Goal: Transaction & Acquisition: Purchase product/service

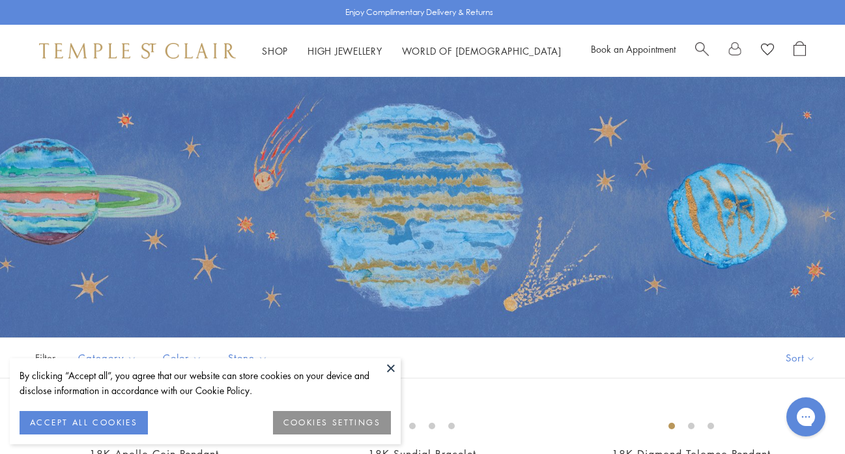
click at [113, 414] on button "ACCEPT ALL COOKIES" at bounding box center [84, 422] width 128 height 23
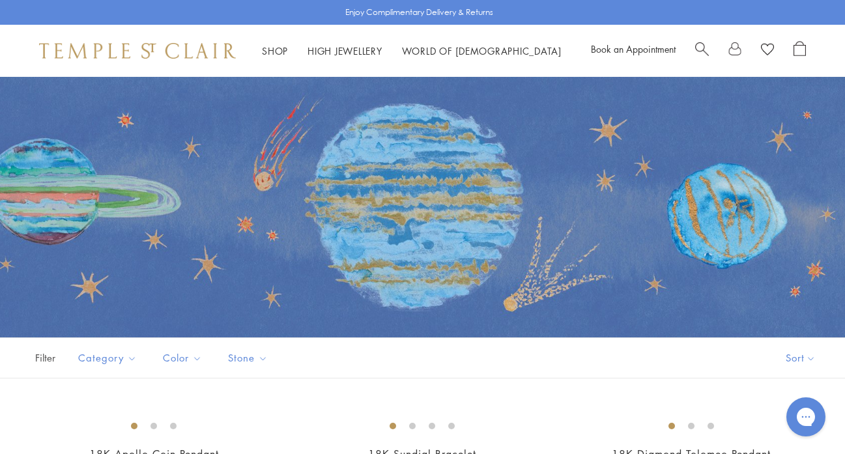
click at [703, 45] on span "Search" at bounding box center [702, 48] width 14 height 14
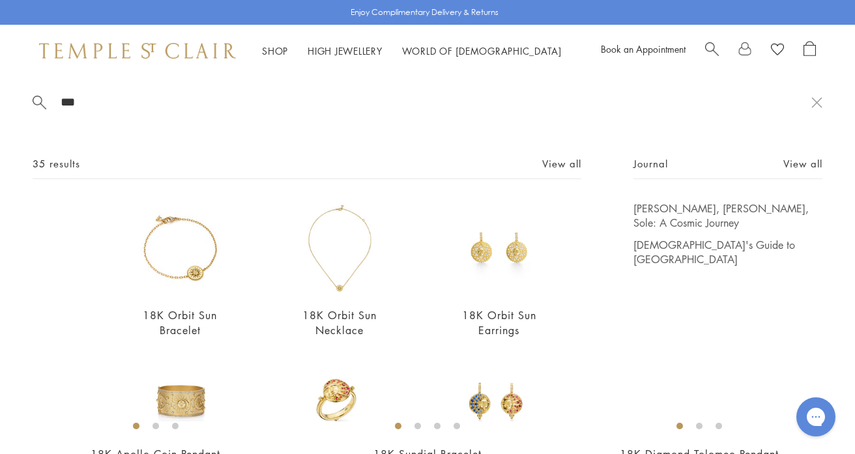
scroll to position [3, 0]
type input "***"
click at [557, 154] on div "35 results View all" at bounding box center [307, 165] width 549 height 23
click at [555, 160] on link "View all" at bounding box center [561, 162] width 39 height 14
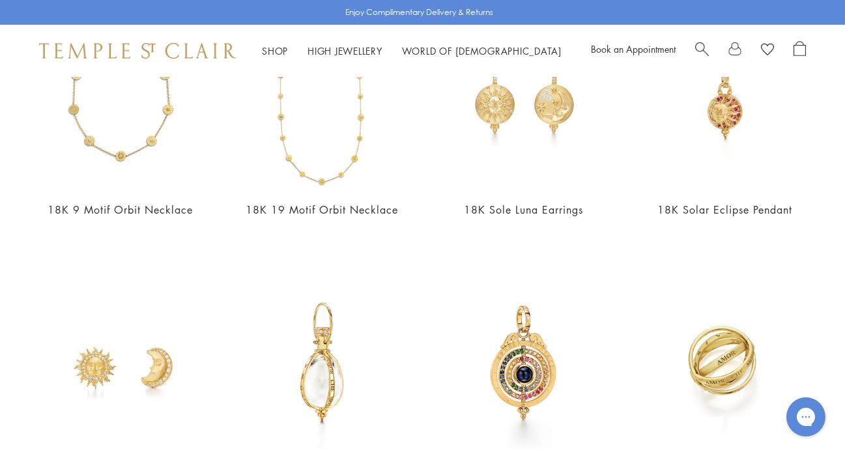
scroll to position [954, 0]
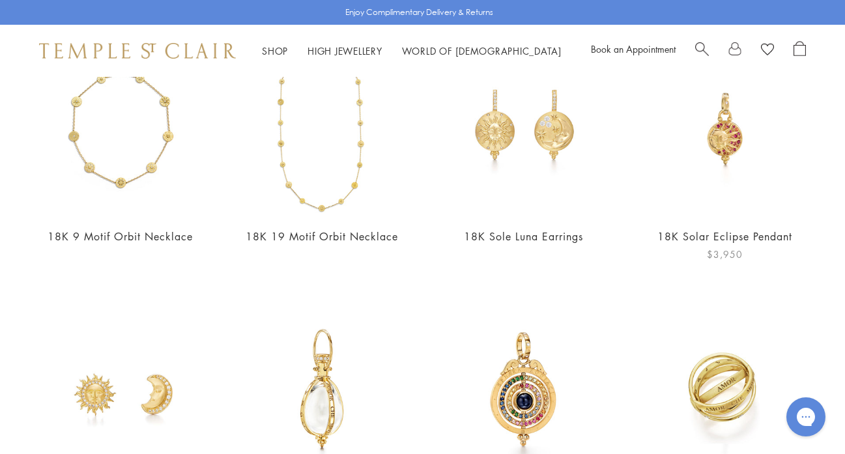
click at [729, 139] on img at bounding box center [724, 128] width 175 height 175
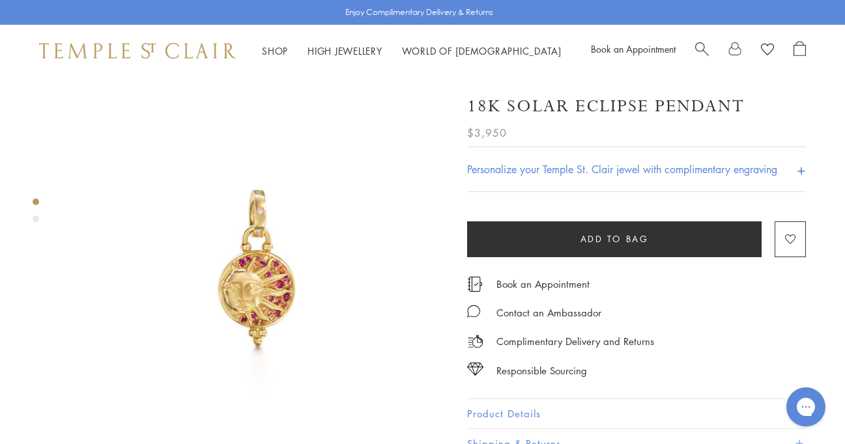
click at [272, 283] on img at bounding box center [256, 268] width 383 height 383
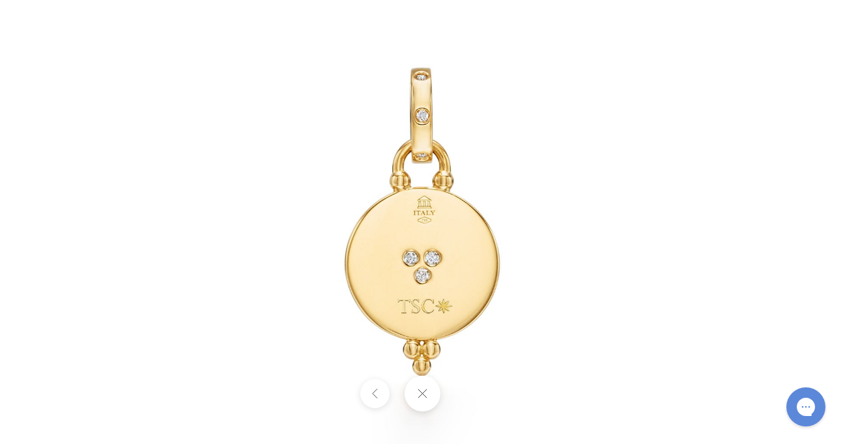
click at [476, 399] on div at bounding box center [422, 394] width 845 height 36
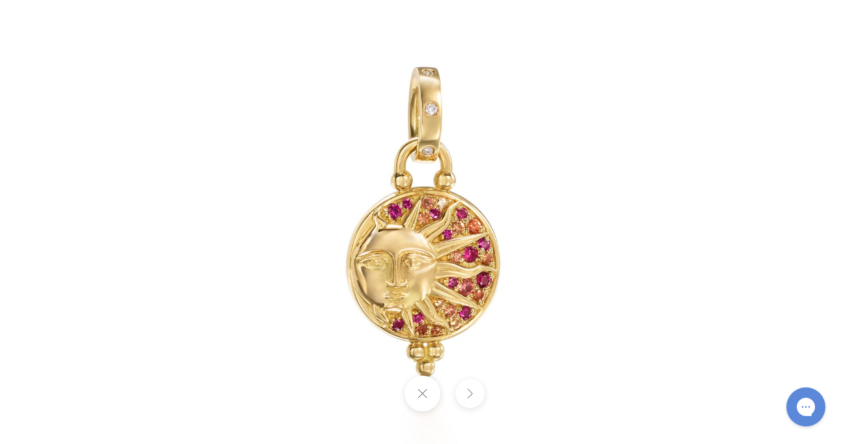
click at [419, 390] on button at bounding box center [423, 394] width 36 height 36
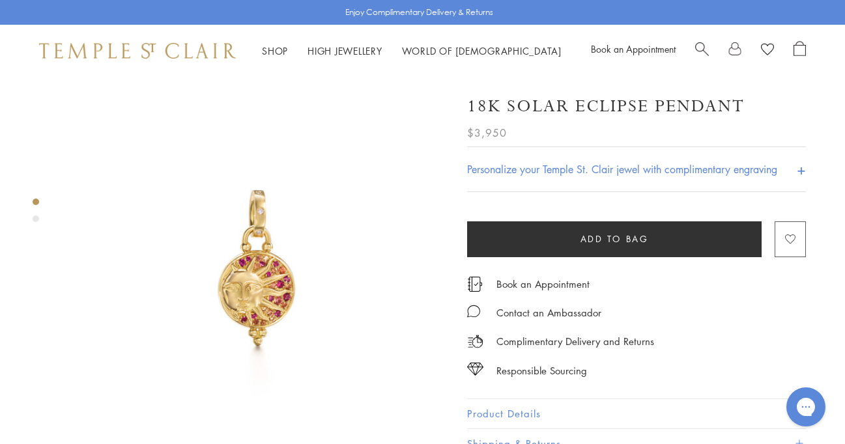
click at [800, 233] on button "Add to Wishlist" at bounding box center [790, 240] width 31 height 36
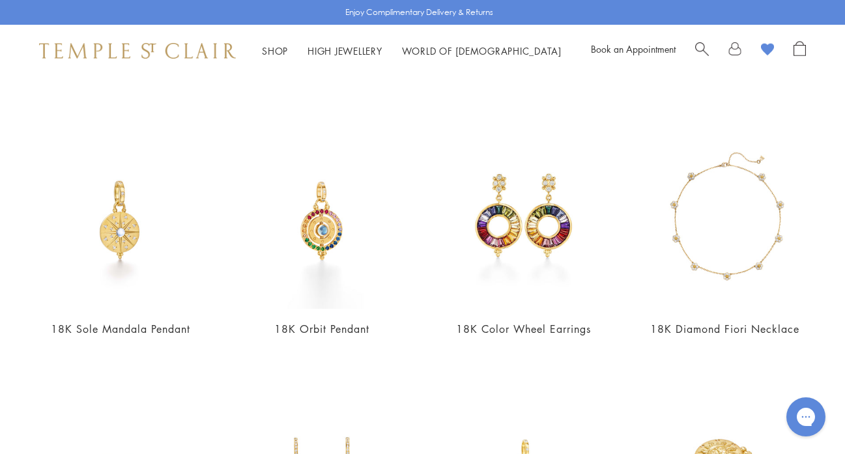
scroll to position [1658, 0]
click at [127, 216] on img at bounding box center [120, 220] width 175 height 175
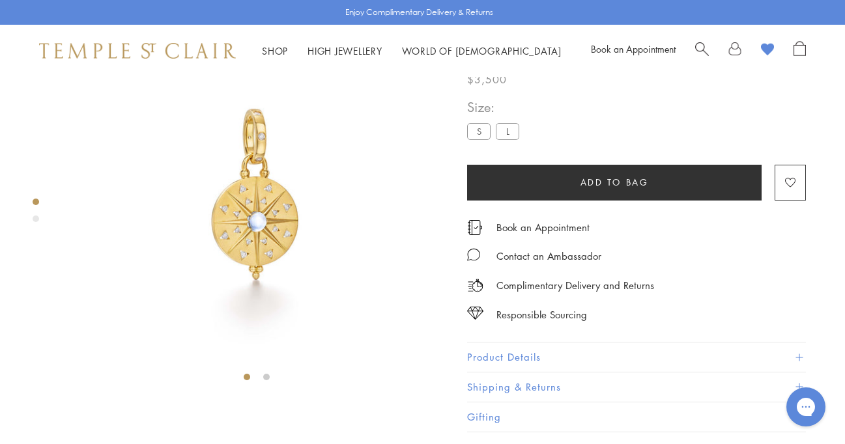
scroll to position [77, 0]
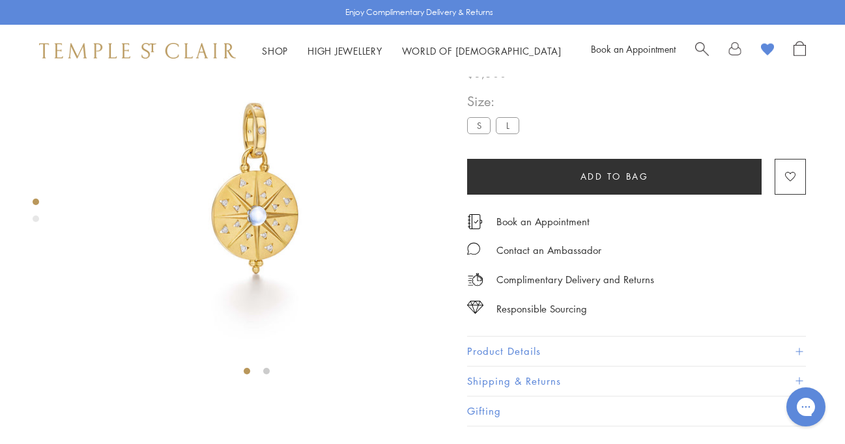
click at [475, 134] on label "S" at bounding box center [478, 125] width 23 height 16
click at [506, 134] on label "L" at bounding box center [507, 125] width 23 height 16
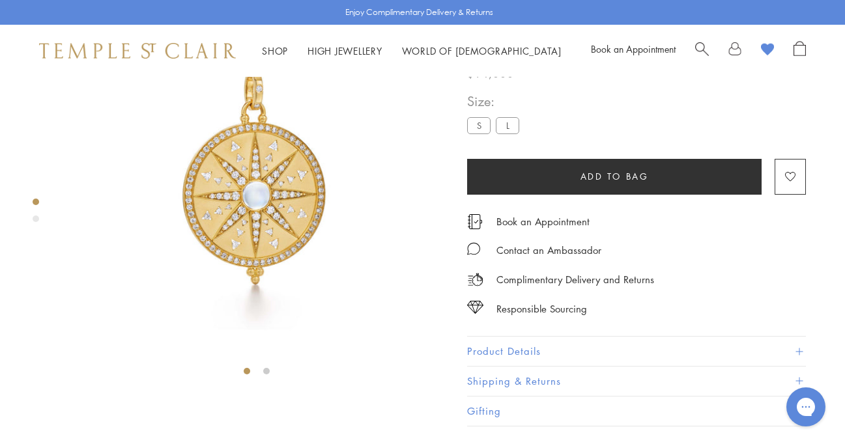
click at [475, 134] on label "S" at bounding box center [478, 125] width 23 height 16
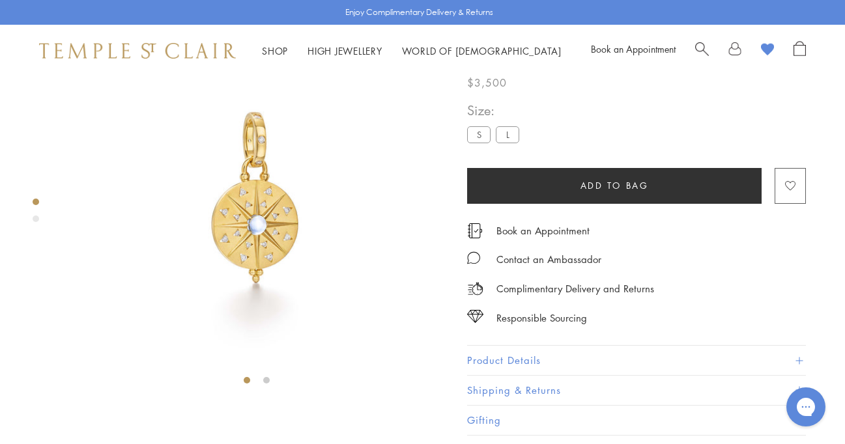
scroll to position [64, 0]
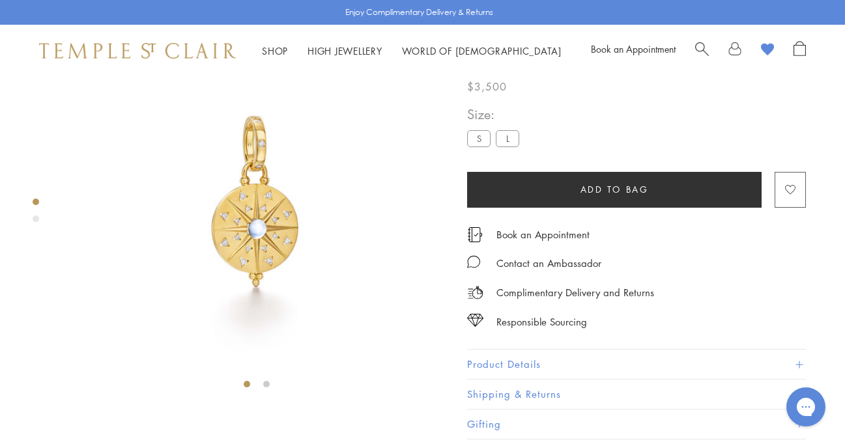
click at [797, 208] on button "Add to Wishlist" at bounding box center [790, 190] width 31 height 36
click at [283, 207] on img at bounding box center [256, 204] width 383 height 383
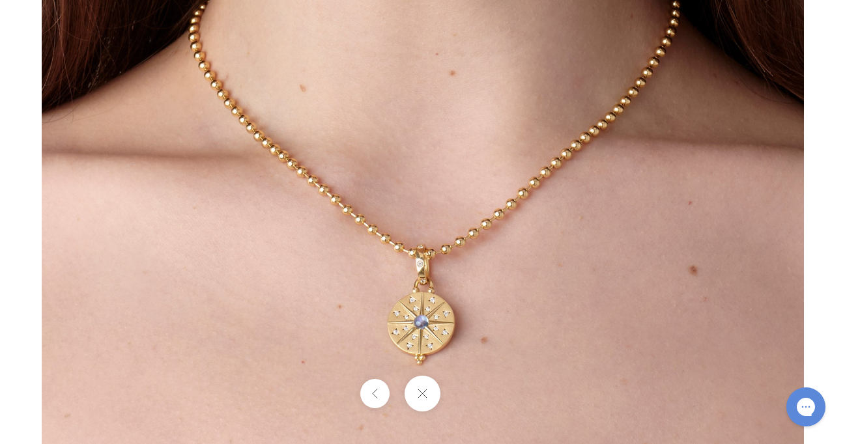
click at [471, 394] on div at bounding box center [422, 394] width 845 height 36
click at [419, 399] on button at bounding box center [423, 394] width 36 height 36
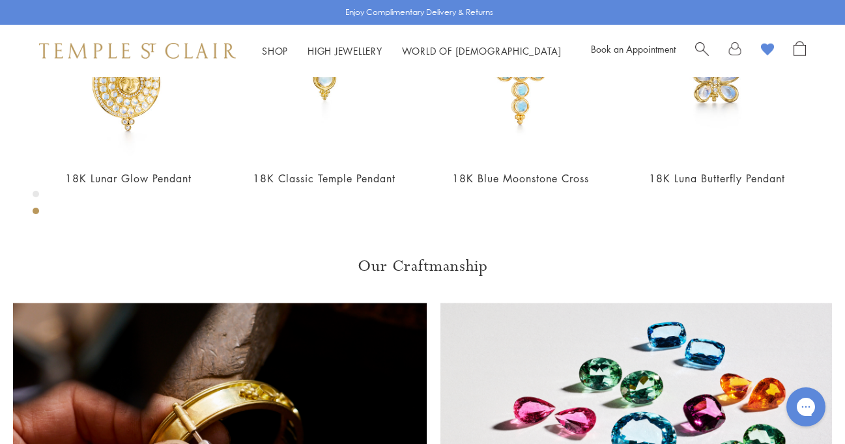
scroll to position [601, 0]
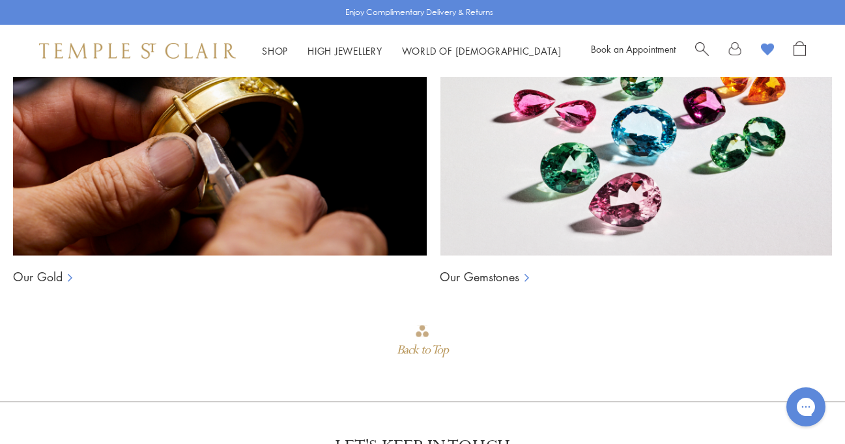
scroll to position [0, 0]
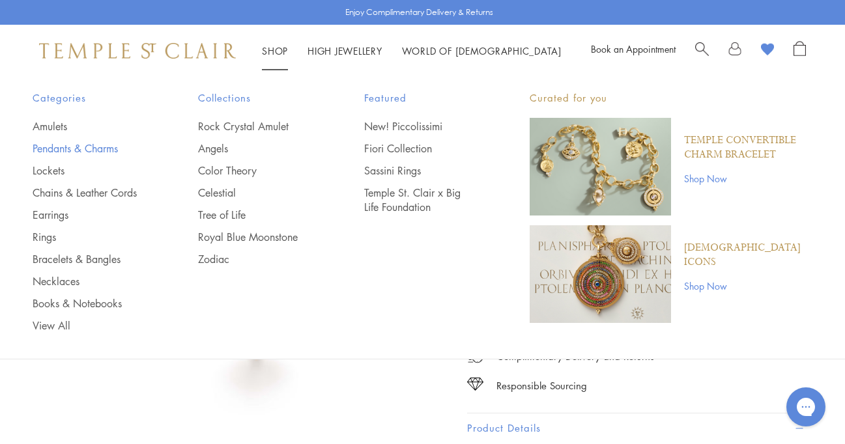
click at [85, 144] on link "Pendants & Charms" at bounding box center [89, 148] width 113 height 14
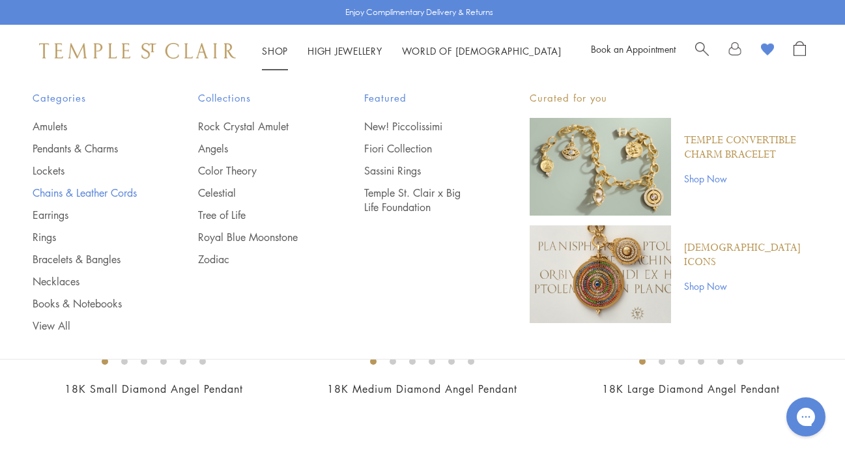
click at [58, 186] on link "Chains & Leather Cords" at bounding box center [89, 193] width 113 height 14
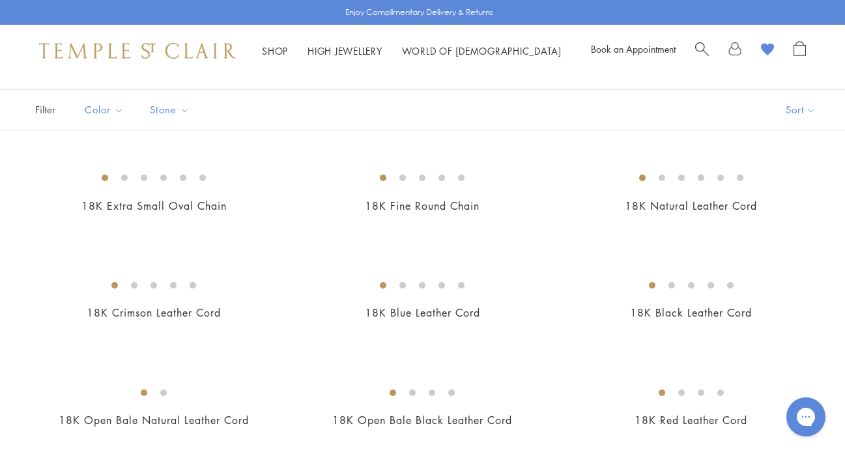
scroll to position [77, 0]
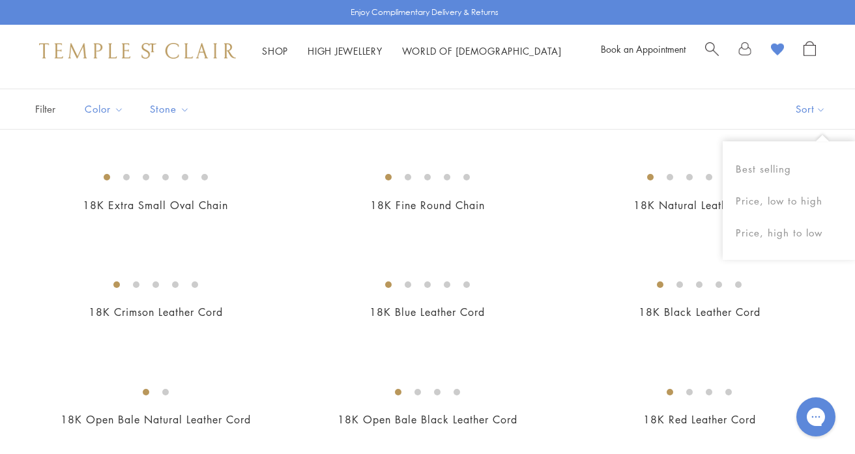
click at [845, 70] on div "Shop Shop Categories Amulets Pendants & Charms Lockets Chains & Leather Cords E…" at bounding box center [427, 51] width 855 height 52
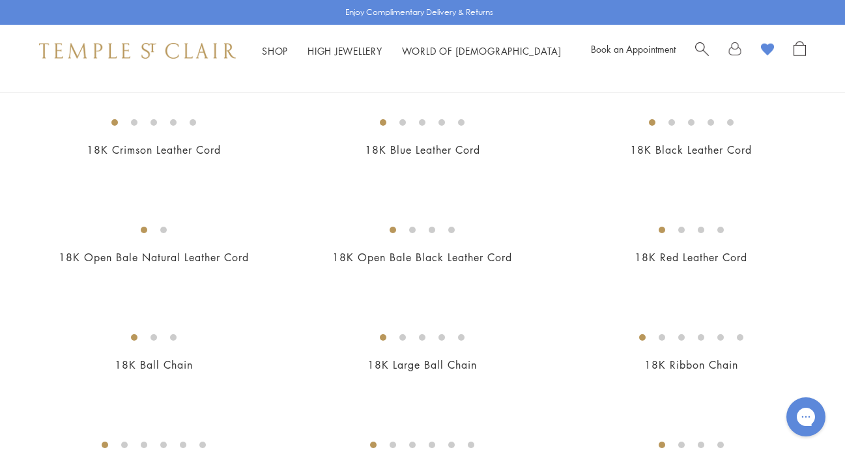
scroll to position [244, 0]
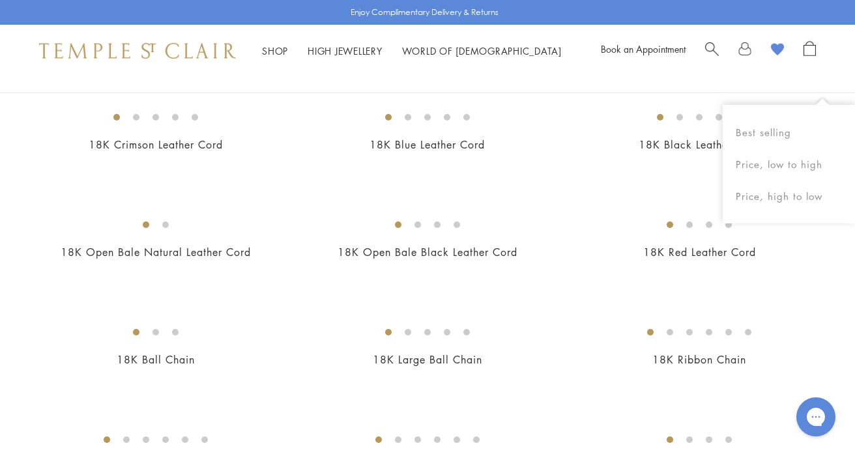
click at [828, 302] on div at bounding box center [427, 425] width 855 height 860
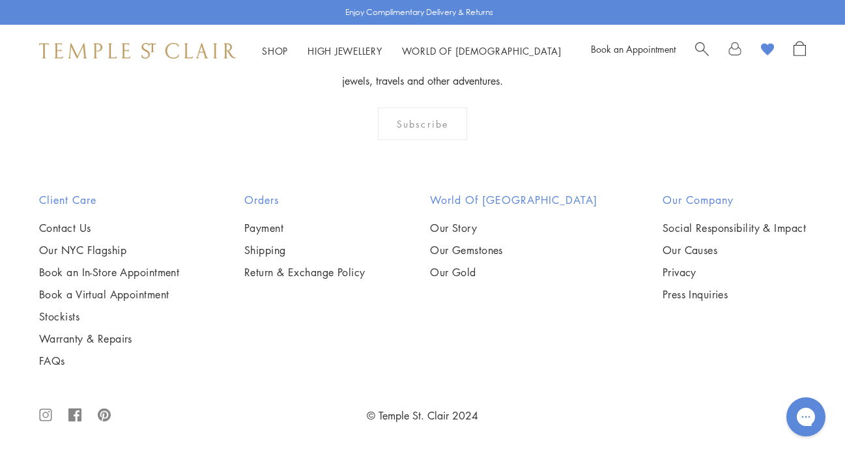
scroll to position [1172, 0]
click at [0, 0] on img at bounding box center [0, 0] width 0 height 0
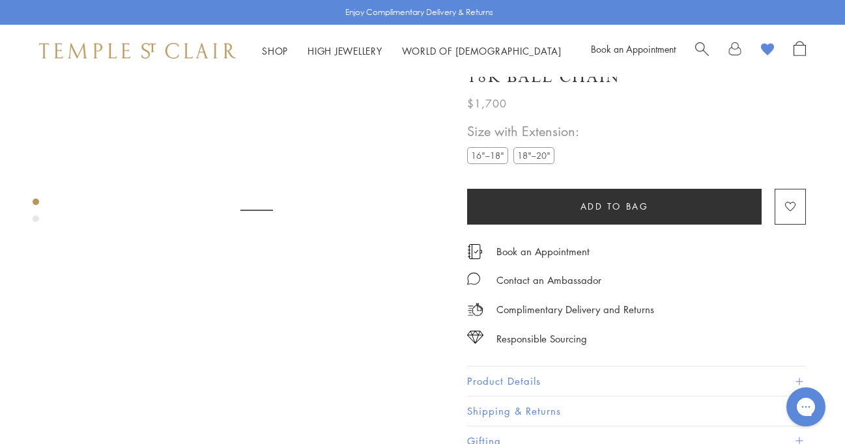
scroll to position [77, 0]
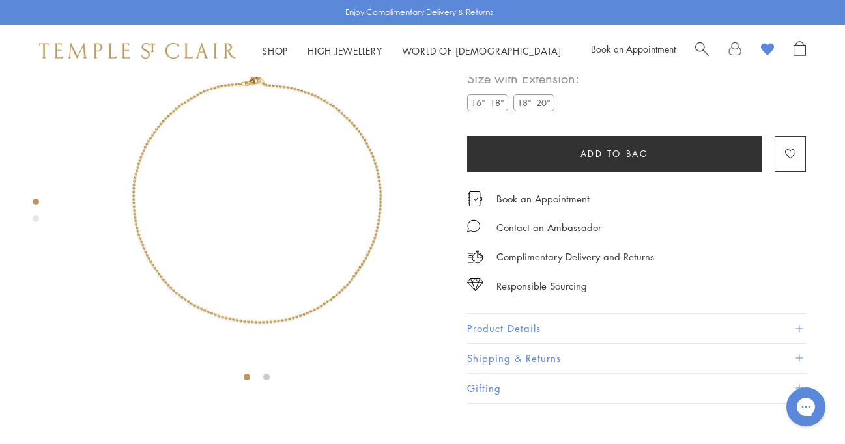
click at [533, 343] on button "Product Details" at bounding box center [636, 328] width 339 height 29
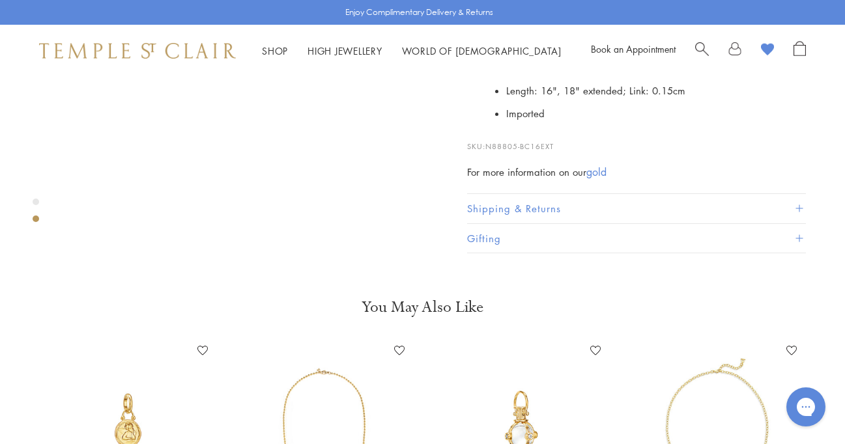
scroll to position [454, 0]
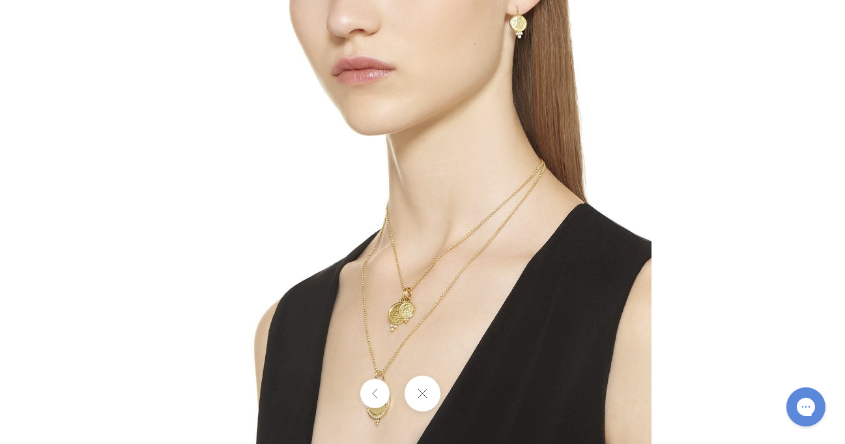
click at [480, 240] on img at bounding box center [422, 221] width 457 height 457
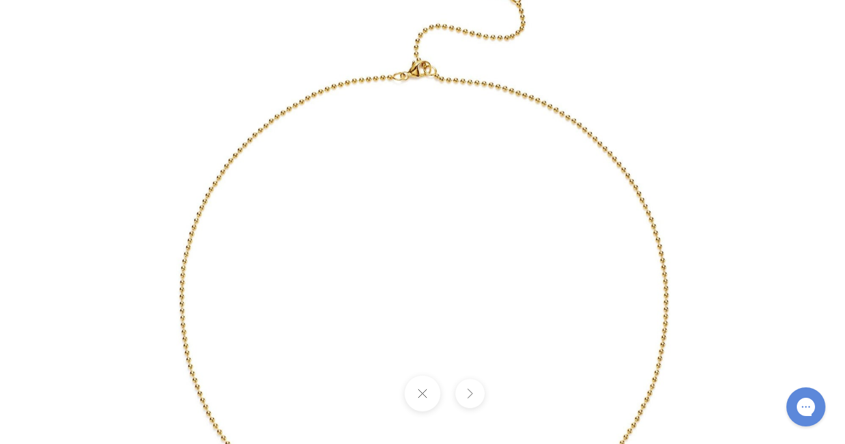
click at [429, 63] on img at bounding box center [423, 293] width 750 height 762
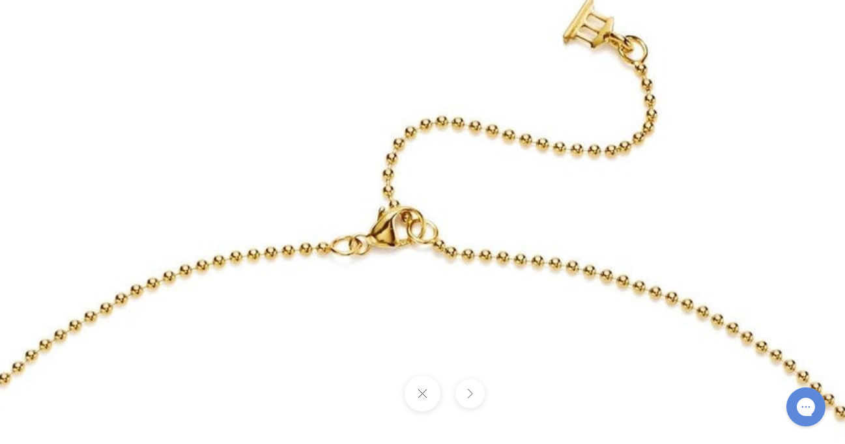
drag, startPoint x: 430, startPoint y: 113, endPoint x: 420, endPoint y: 275, distance: 162.6
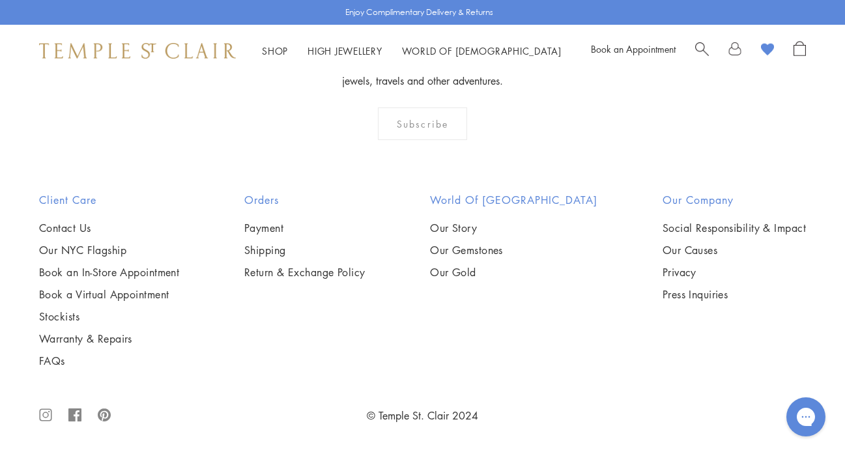
click at [0, 0] on img at bounding box center [0, 0] width 0 height 0
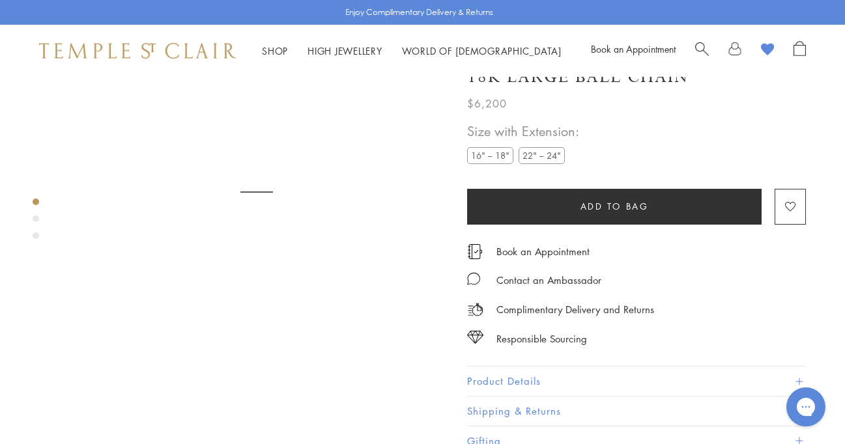
scroll to position [77, 0]
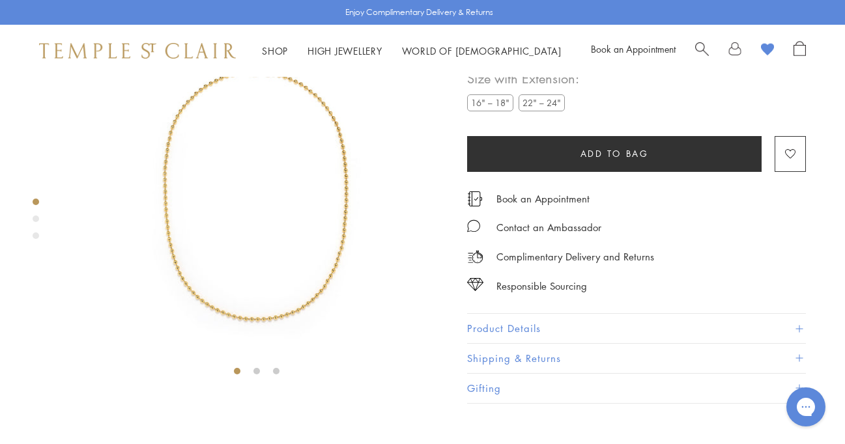
click at [235, 214] on img at bounding box center [256, 191] width 383 height 383
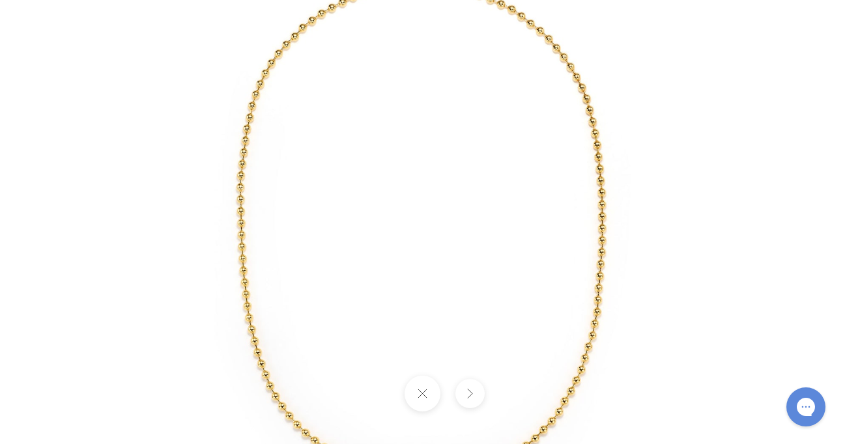
click at [611, 280] on img at bounding box center [423, 222] width 762 height 762
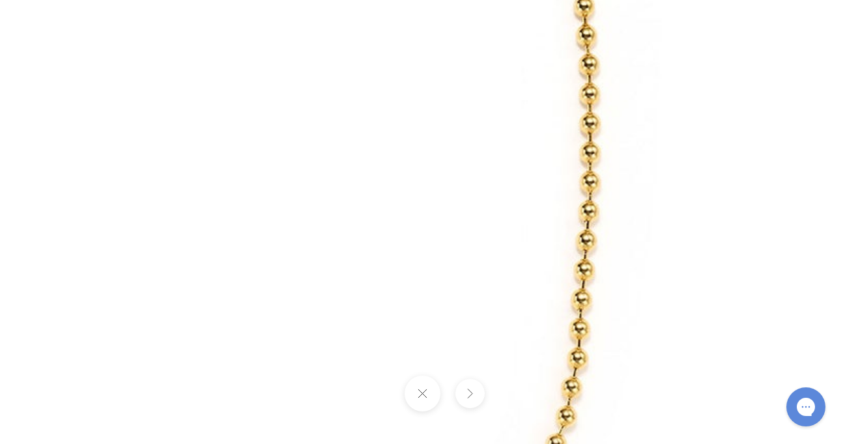
click at [476, 397] on button at bounding box center [470, 393] width 29 height 29
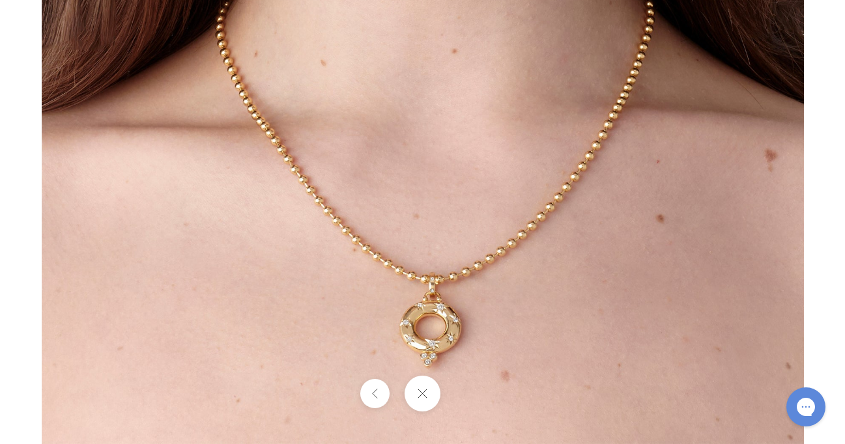
click at [424, 401] on button at bounding box center [423, 394] width 36 height 36
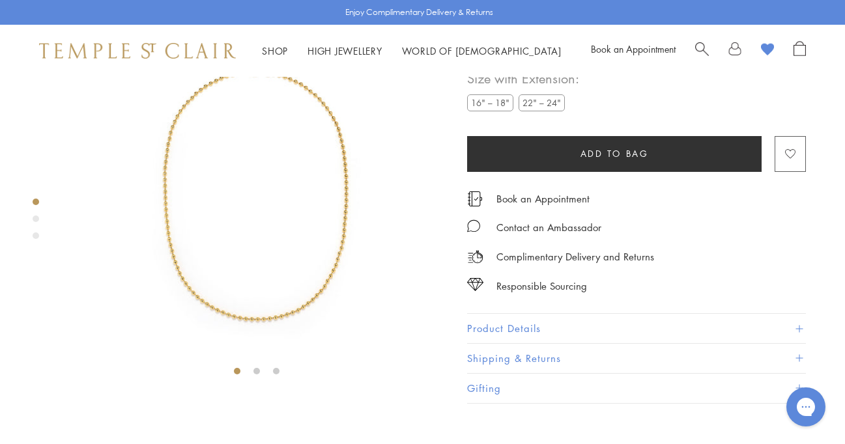
click at [795, 159] on image "button" at bounding box center [790, 154] width 10 height 10
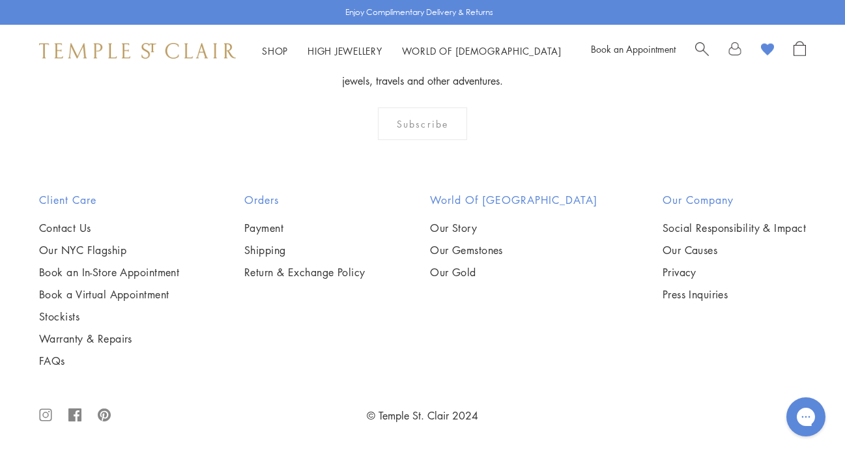
scroll to position [2079, 0]
click at [0, 0] on img at bounding box center [0, 0] width 0 height 0
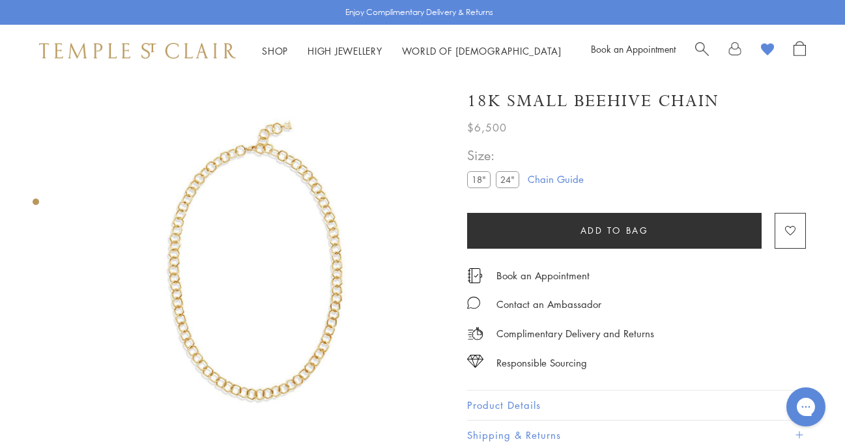
scroll to position [3, 0]
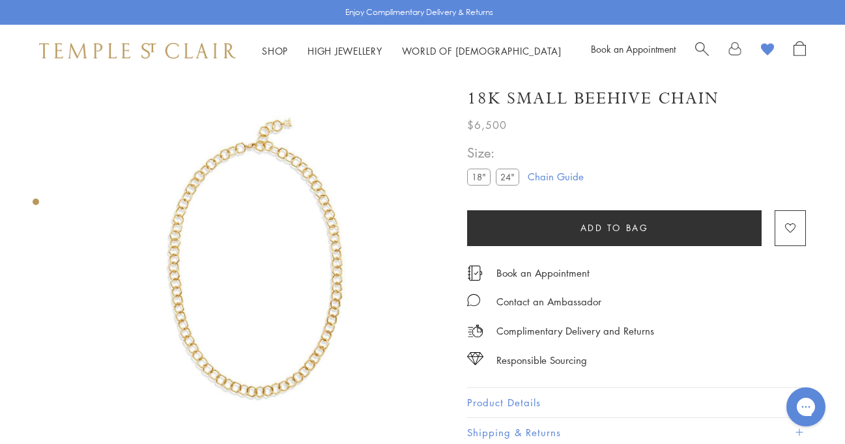
click at [252, 255] on img at bounding box center [256, 265] width 383 height 383
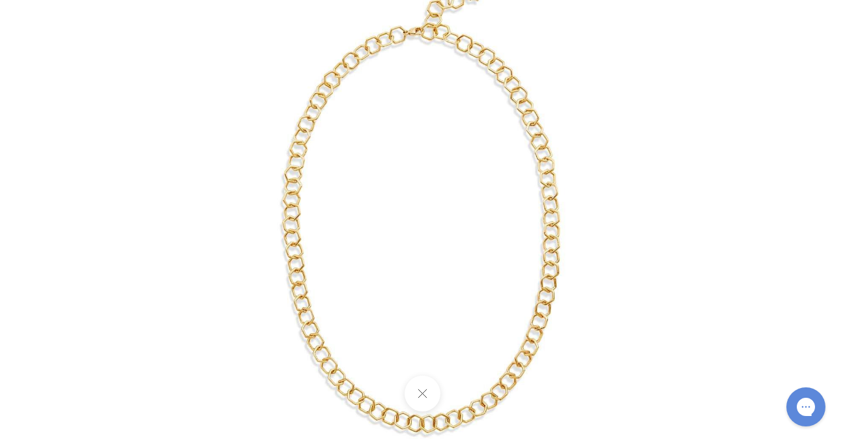
click at [285, 216] on img at bounding box center [423, 222] width 610 height 610
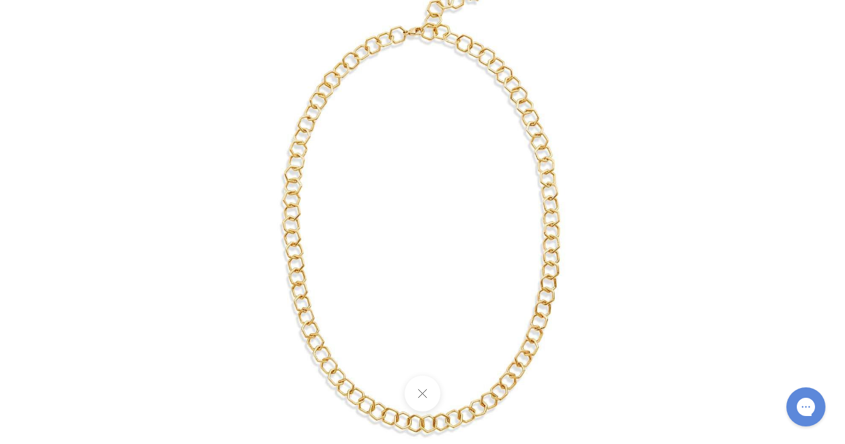
click at [607, 221] on img at bounding box center [423, 222] width 610 height 610
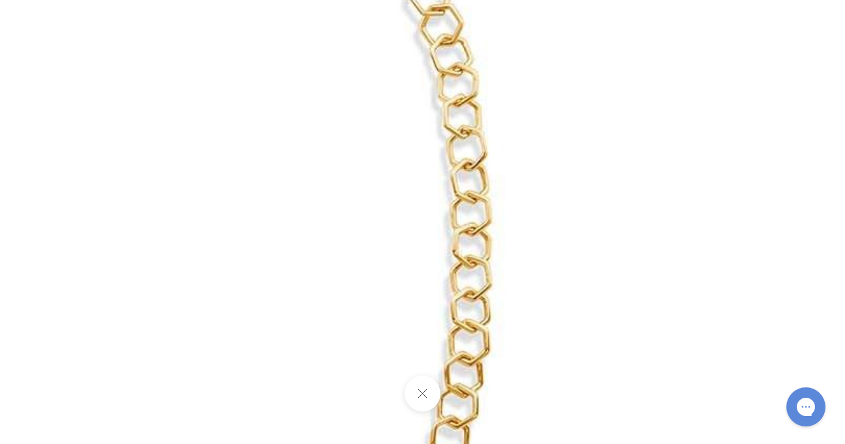
click at [411, 389] on button at bounding box center [423, 394] width 36 height 36
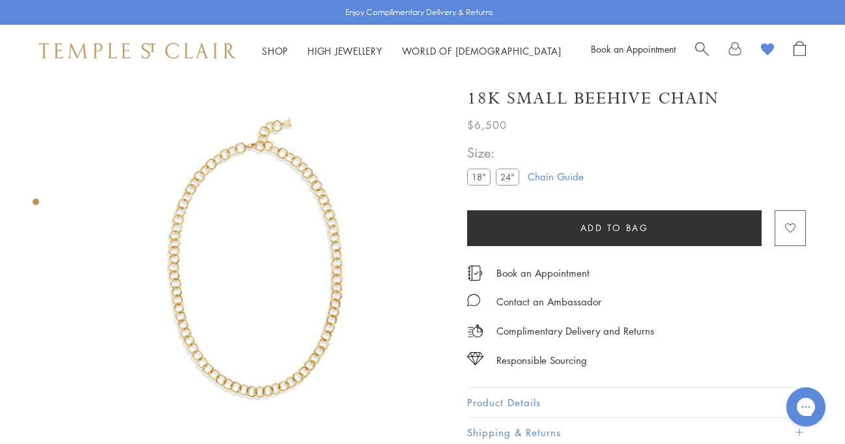
click at [790, 230] on image "button" at bounding box center [790, 229] width 10 height 10
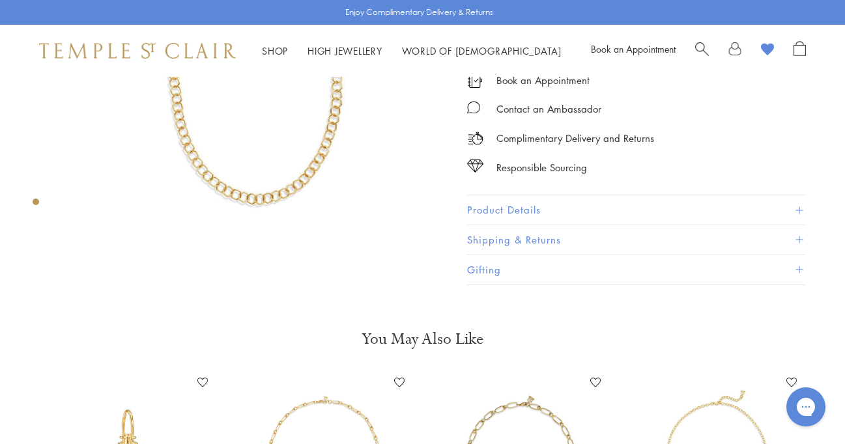
scroll to position [212, 0]
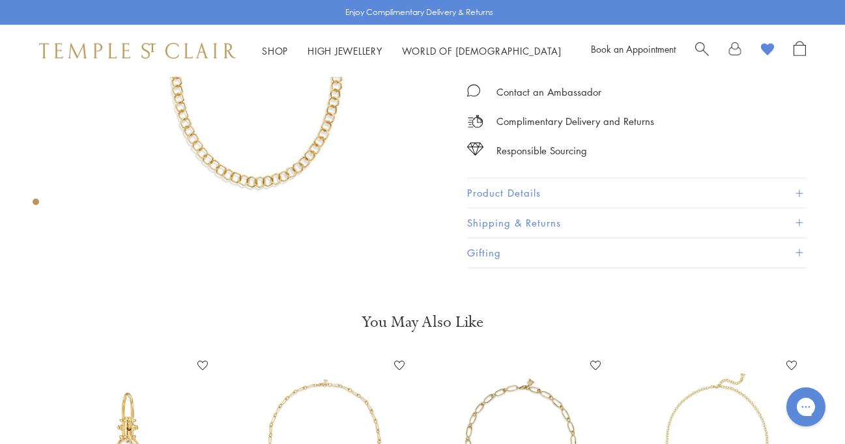
click at [631, 199] on button "Product Details" at bounding box center [636, 193] width 339 height 29
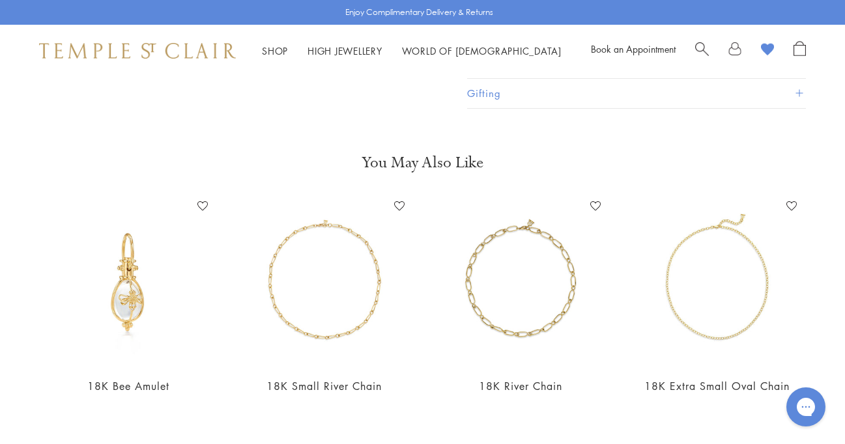
scroll to position [639, 0]
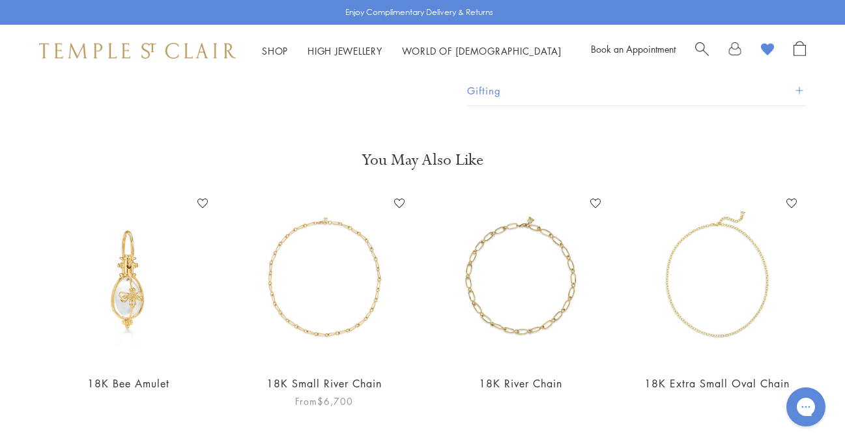
click at [334, 289] on img at bounding box center [324, 279] width 170 height 170
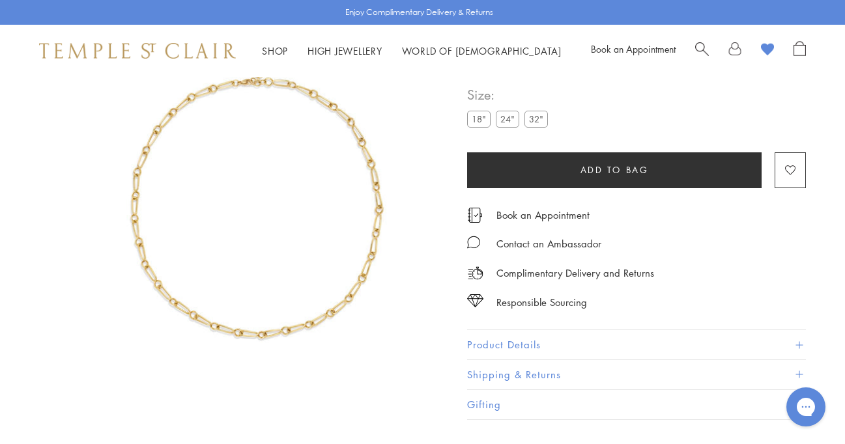
scroll to position [77, 0]
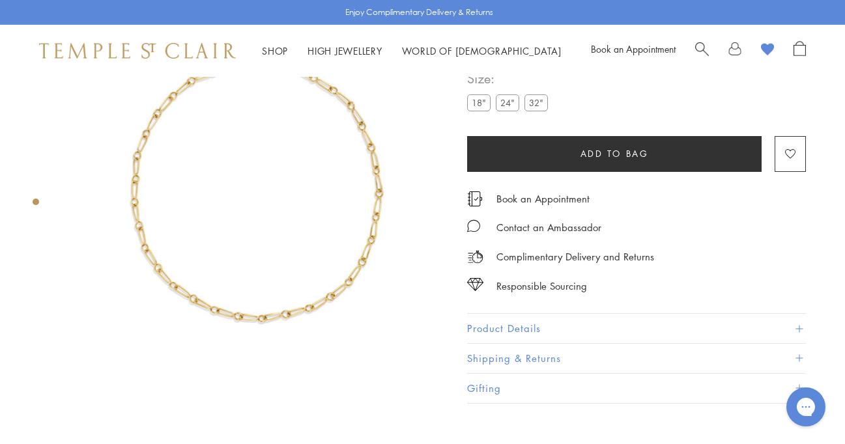
click at [356, 246] on img at bounding box center [256, 191] width 383 height 383
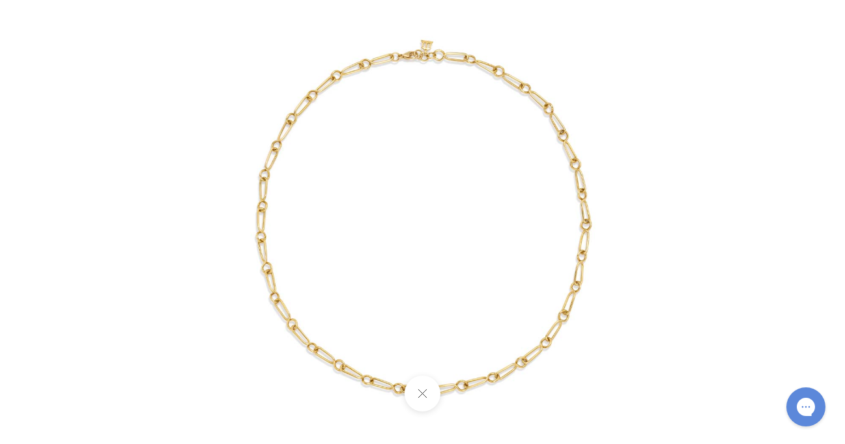
click at [308, 289] on img at bounding box center [423, 222] width 508 height 508
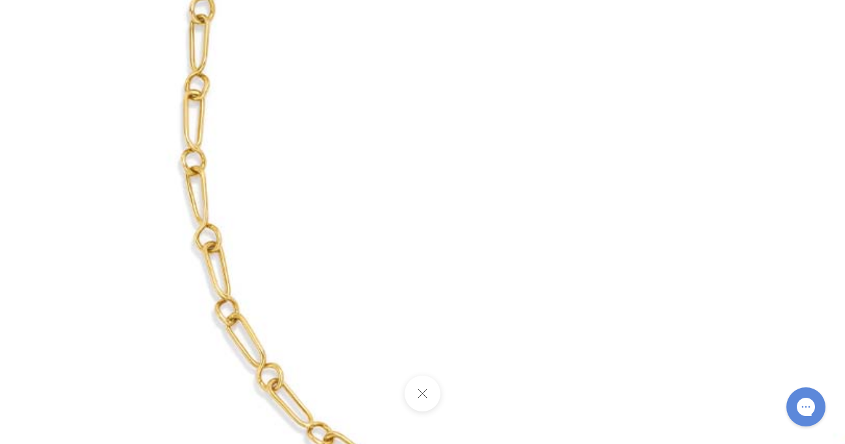
click at [278, 310] on img at bounding box center [591, 125] width 1251 height 1251
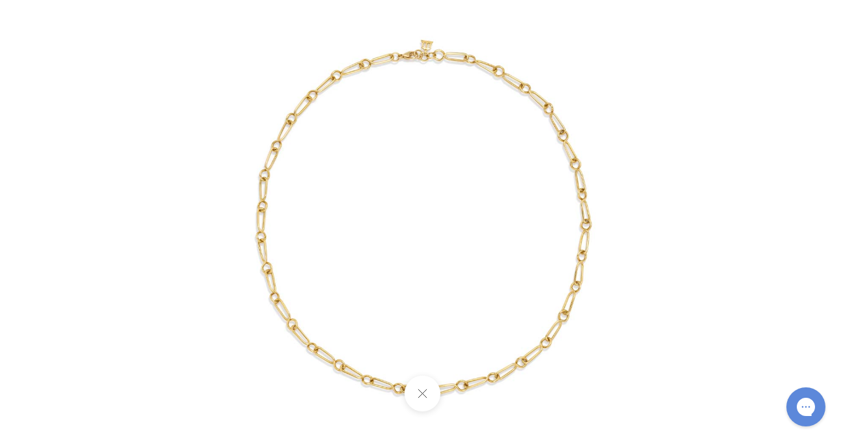
click at [278, 310] on img at bounding box center [423, 222] width 508 height 508
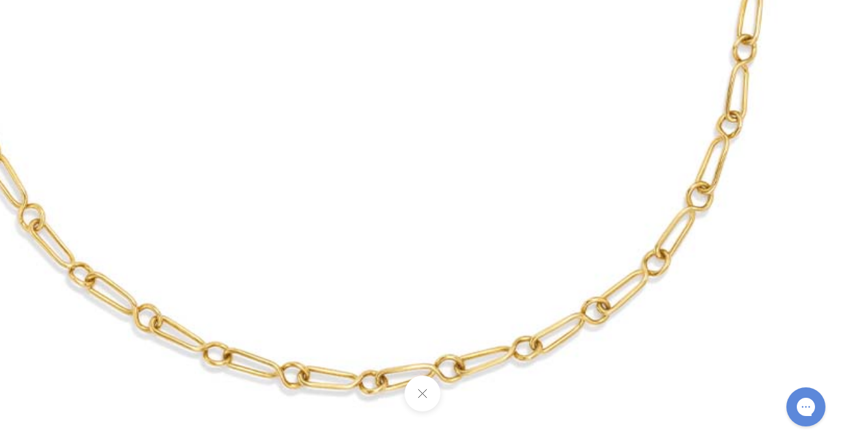
drag, startPoint x: 282, startPoint y: 334, endPoint x: 38, endPoint y: 200, distance: 277.7
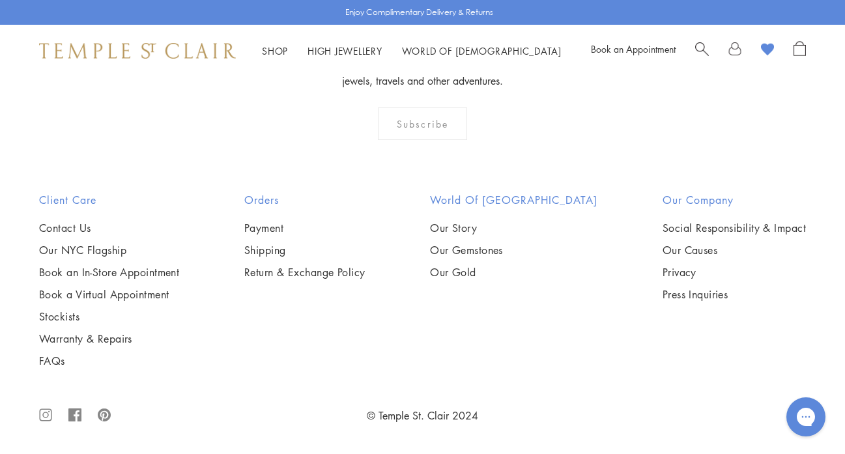
scroll to position [2505, 0]
click at [0, 0] on img at bounding box center [0, 0] width 0 height 0
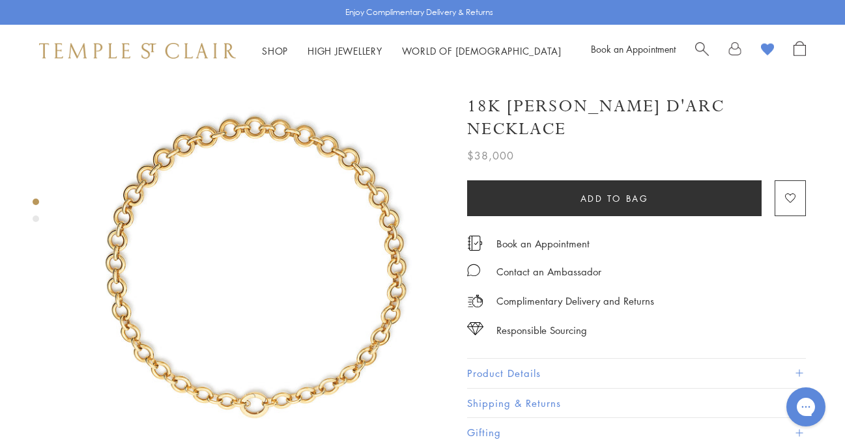
click at [267, 220] on img at bounding box center [256, 268] width 383 height 383
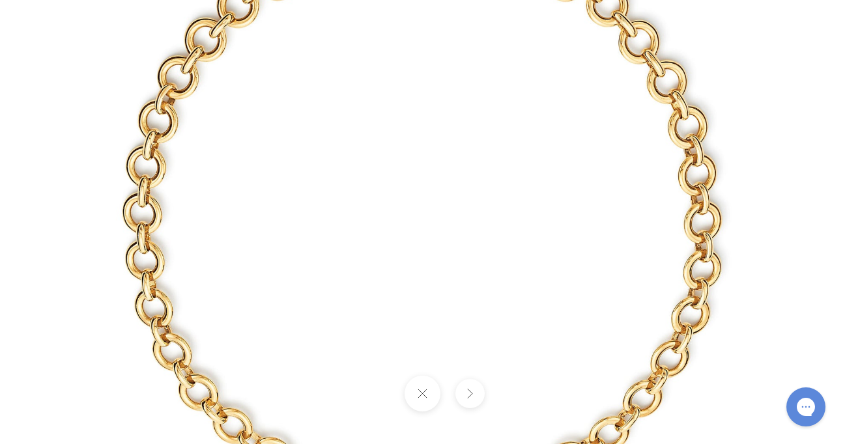
click at [267, 220] on img at bounding box center [423, 222] width 762 height 762
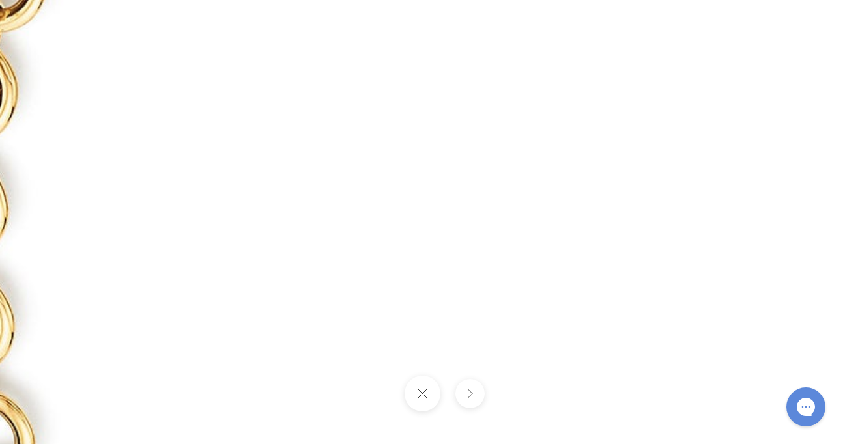
click at [267, 220] on img at bounding box center [650, 226] width 1877 height 1877
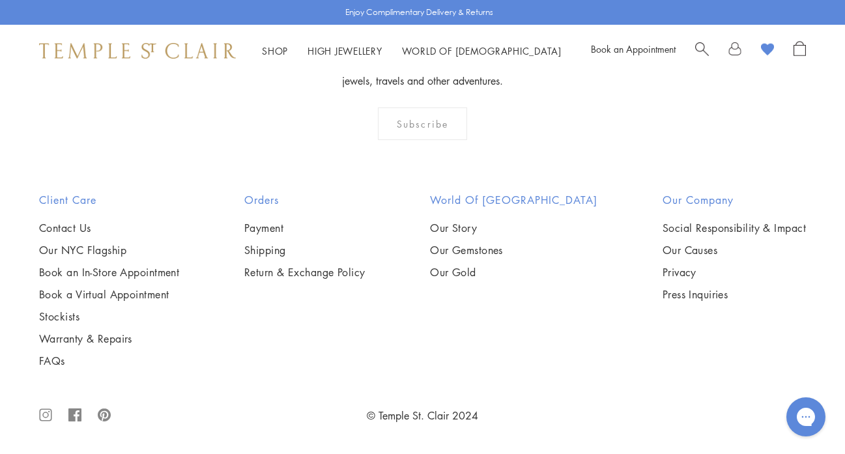
scroll to position [2121, 0]
click at [0, 0] on img at bounding box center [0, 0] width 0 height 0
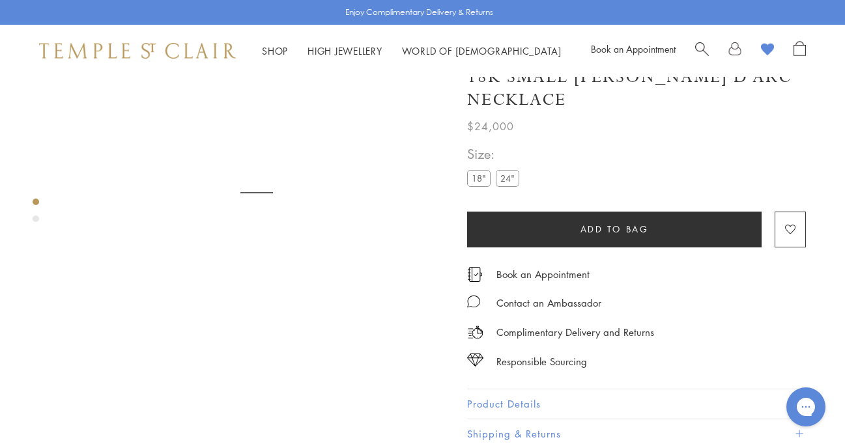
scroll to position [77, 0]
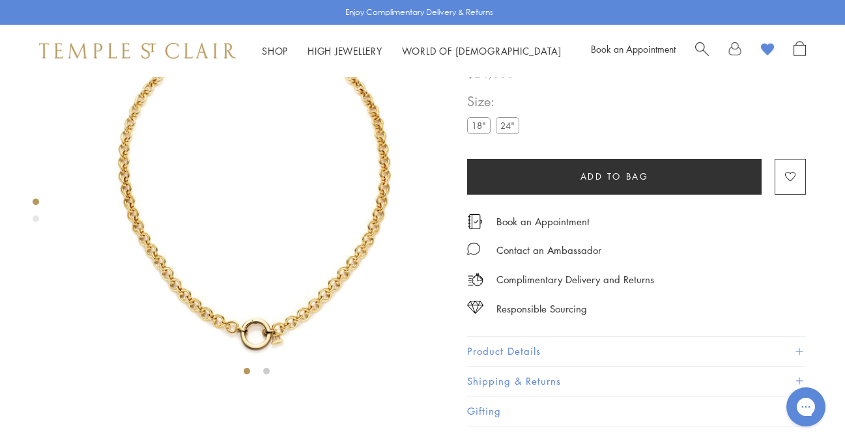
click at [36, 216] on div "Product gallery navigation" at bounding box center [36, 219] width 7 height 7
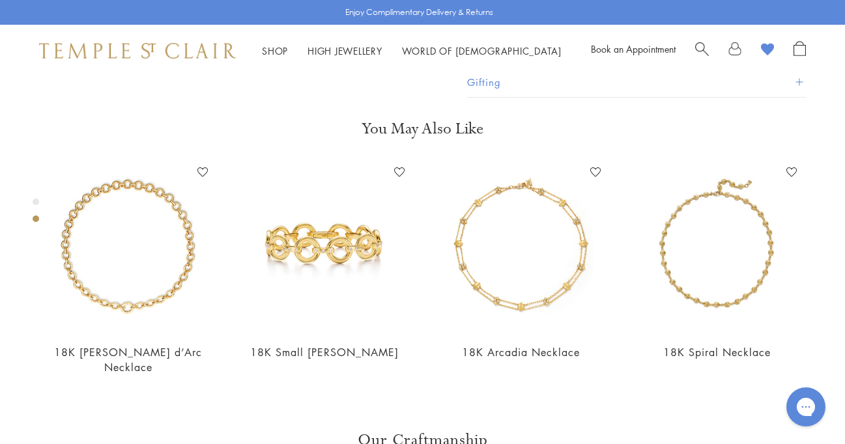
scroll to position [409, 0]
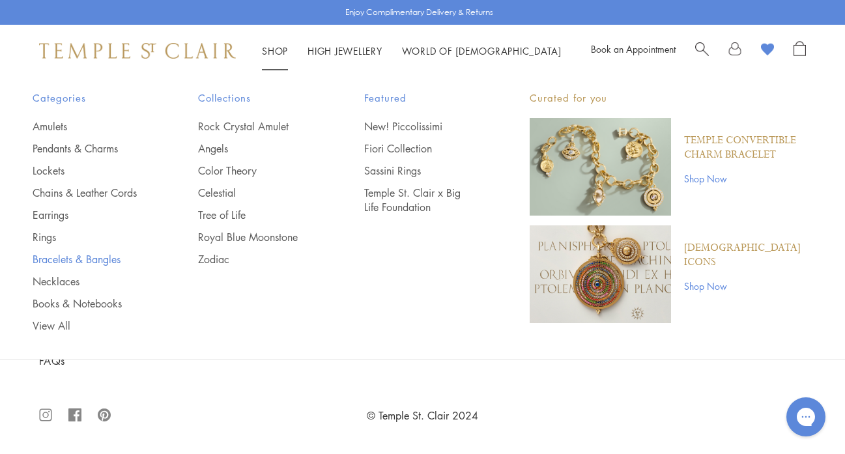
click at [68, 261] on link "Bracelets & Bangles" at bounding box center [89, 259] width 113 height 14
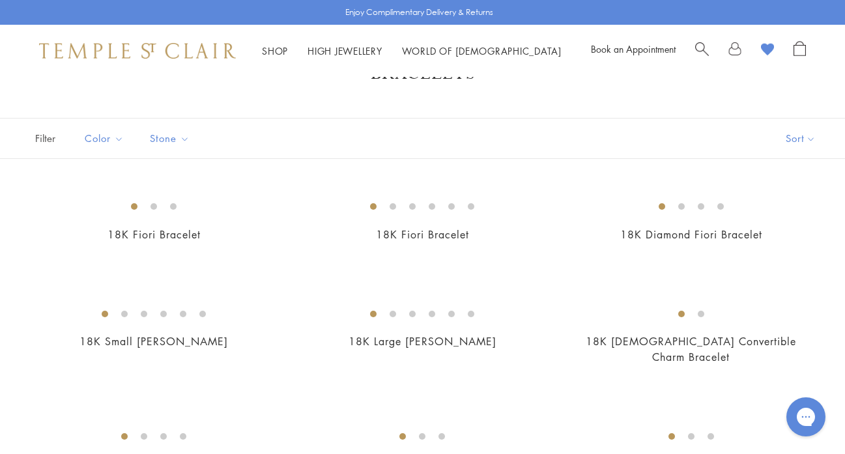
scroll to position [45, 0]
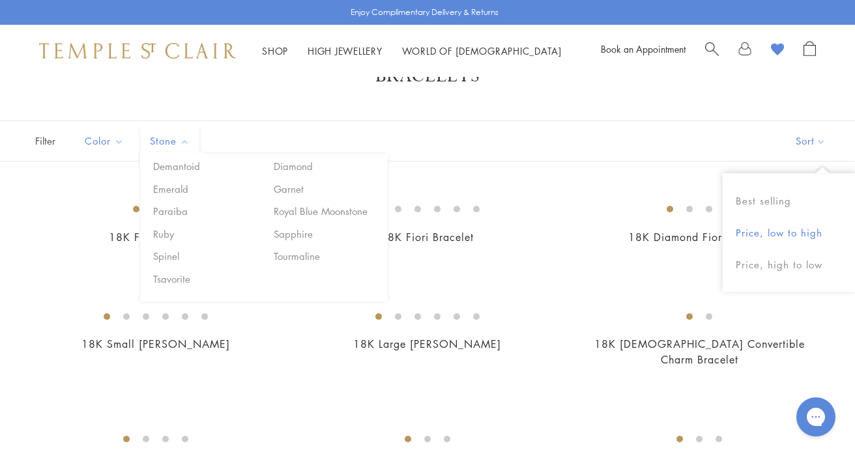
click at [789, 239] on button "Price, low to high" at bounding box center [789, 233] width 132 height 32
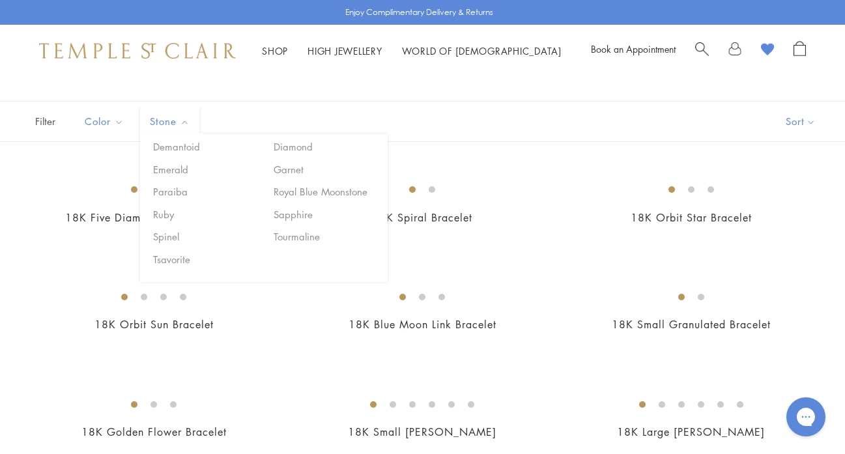
scroll to position [67, 0]
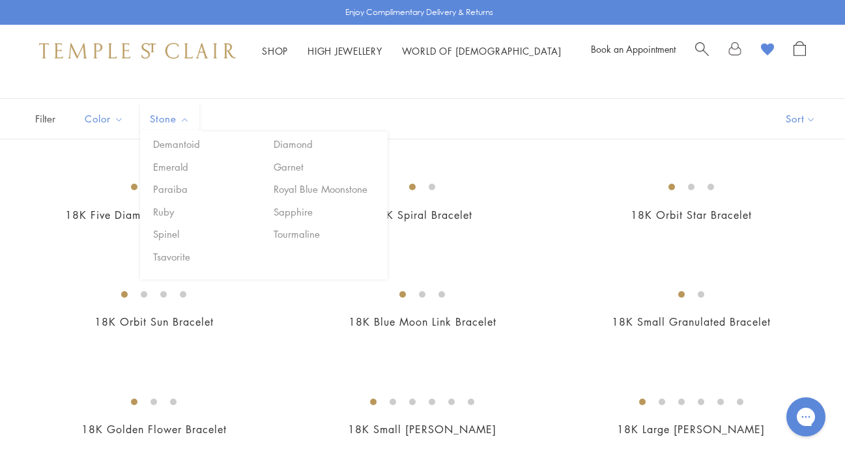
click at [595, 120] on div "Filter Sort Color Blue Gold Green Multicolored Orange Pink Purple Red Yellow" at bounding box center [422, 118] width 845 height 41
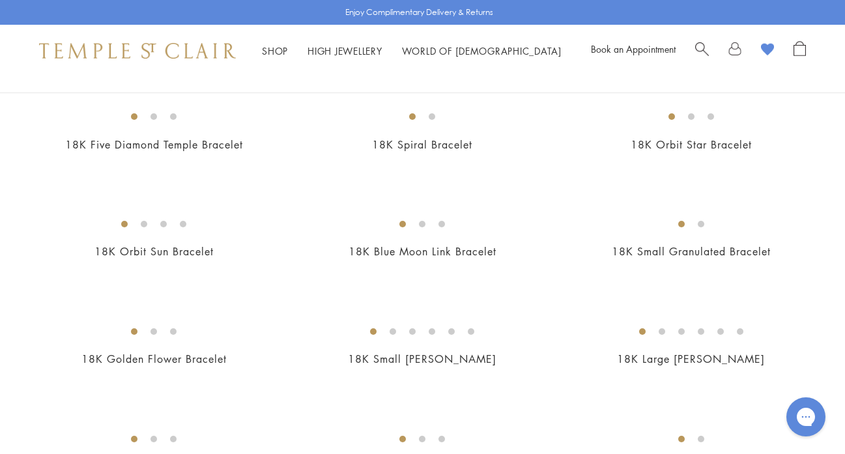
scroll to position [143, 0]
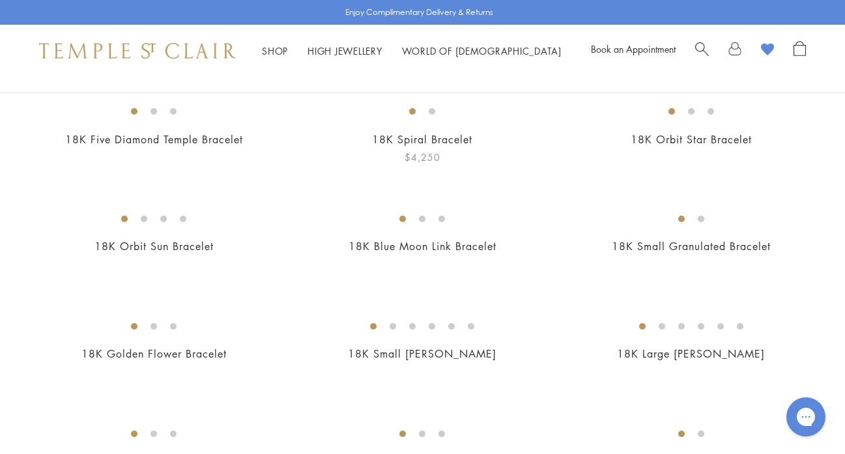
click at [0, 0] on img at bounding box center [0, 0] width 0 height 0
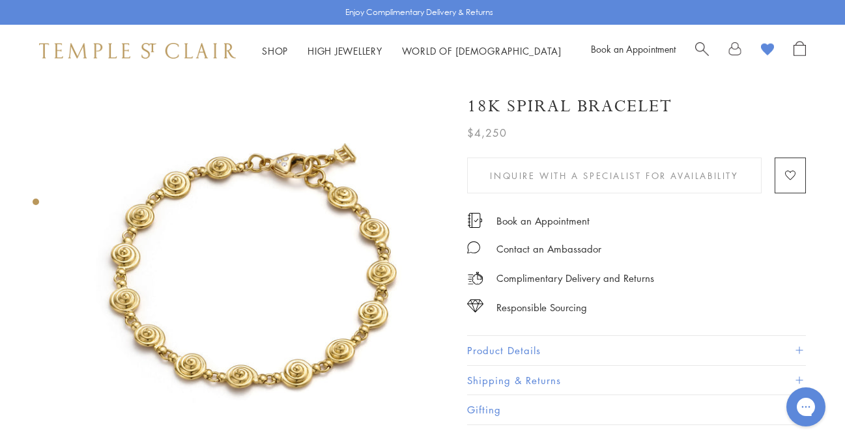
click at [315, 223] on img at bounding box center [256, 268] width 383 height 383
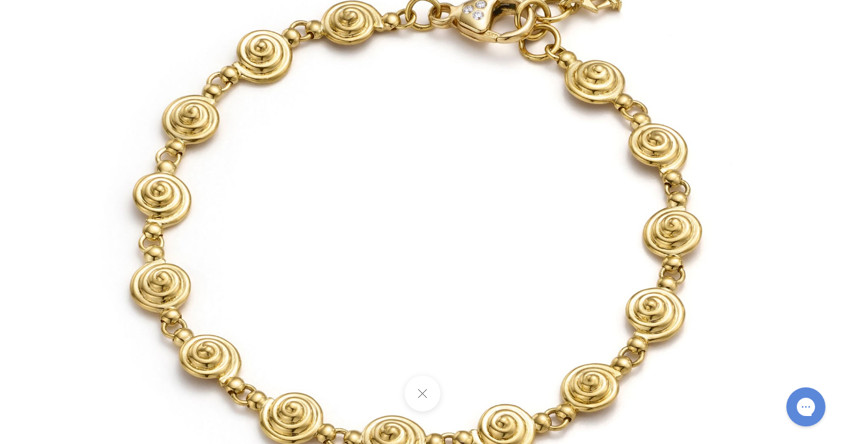
click at [169, 206] on img at bounding box center [423, 222] width 762 height 762
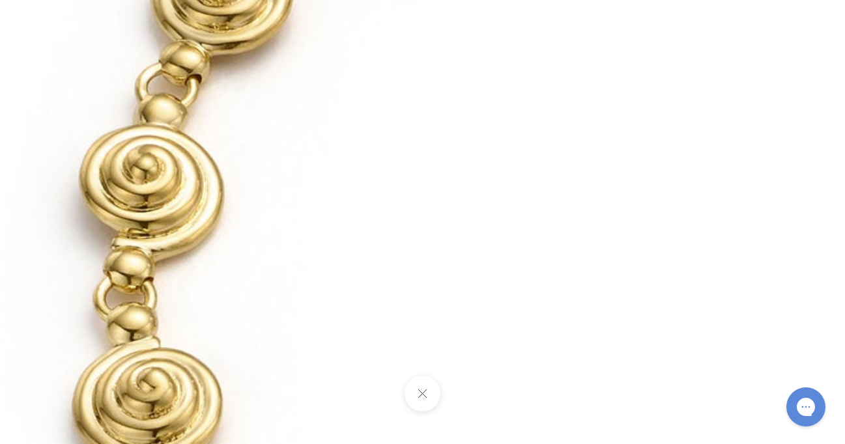
click at [169, 207] on img at bounding box center [793, 246] width 1877 height 1877
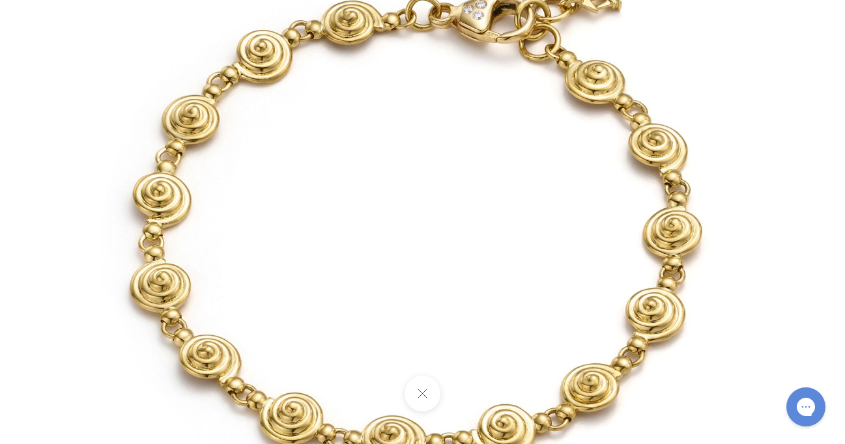
click at [412, 393] on button at bounding box center [423, 394] width 36 height 36
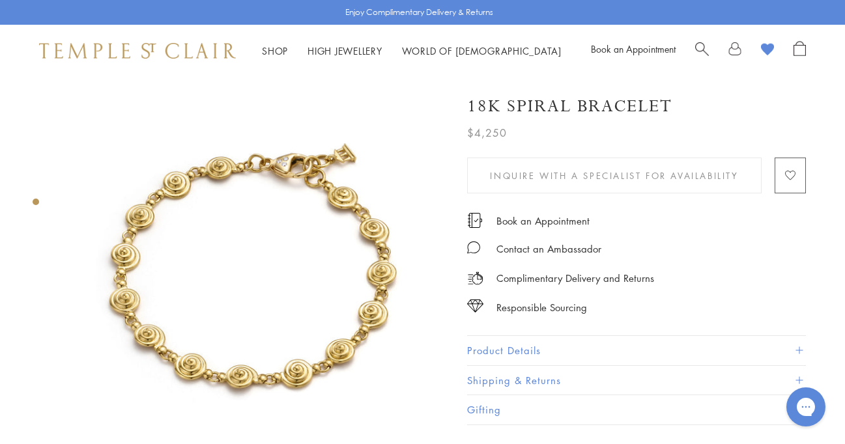
click at [797, 174] on button "Add to Wishlist" at bounding box center [790, 176] width 31 height 36
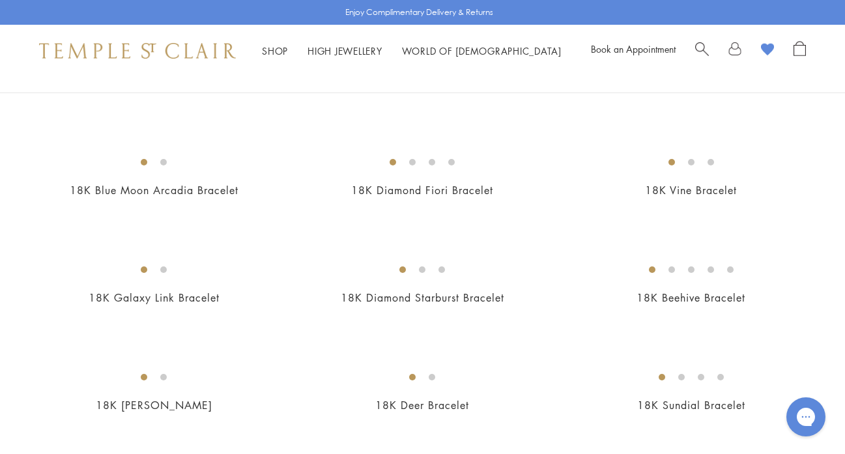
scroll to position [1163, 0]
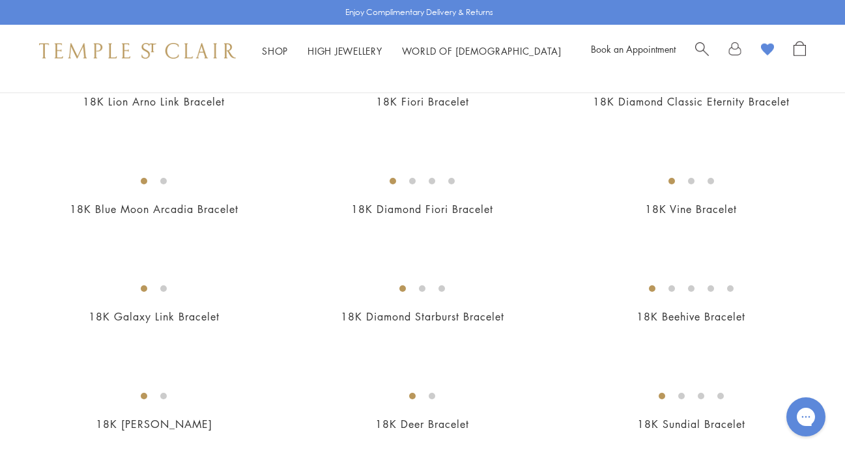
click at [0, 0] on img at bounding box center [0, 0] width 0 height 0
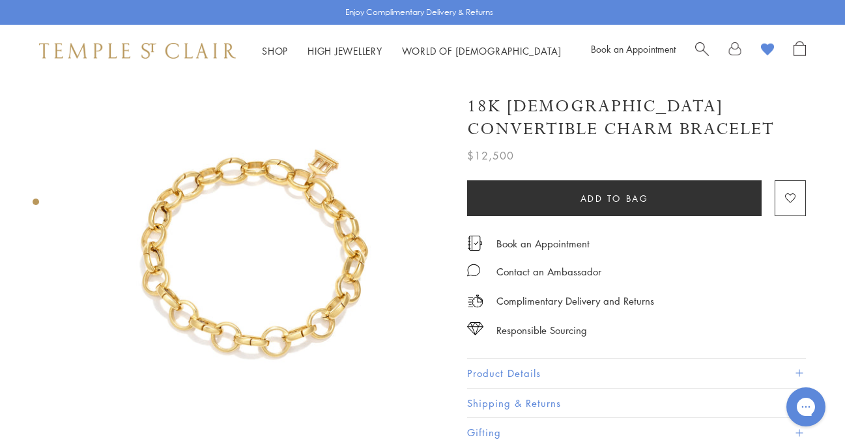
click at [278, 263] on img at bounding box center [256, 268] width 383 height 383
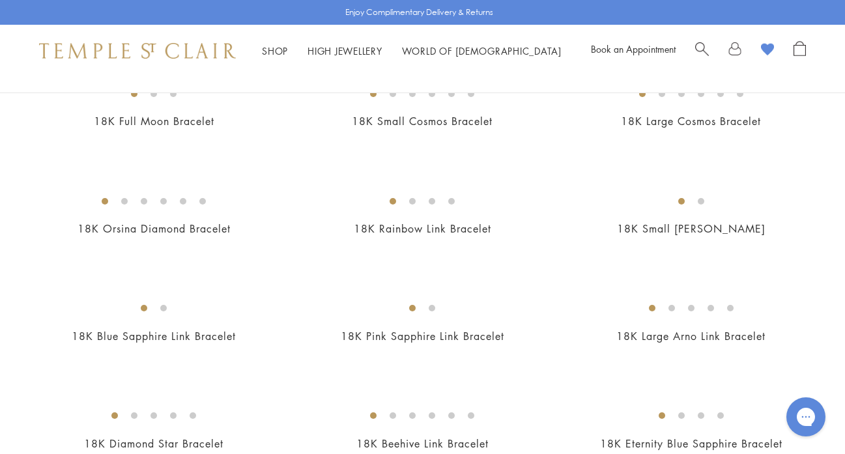
scroll to position [594, 0]
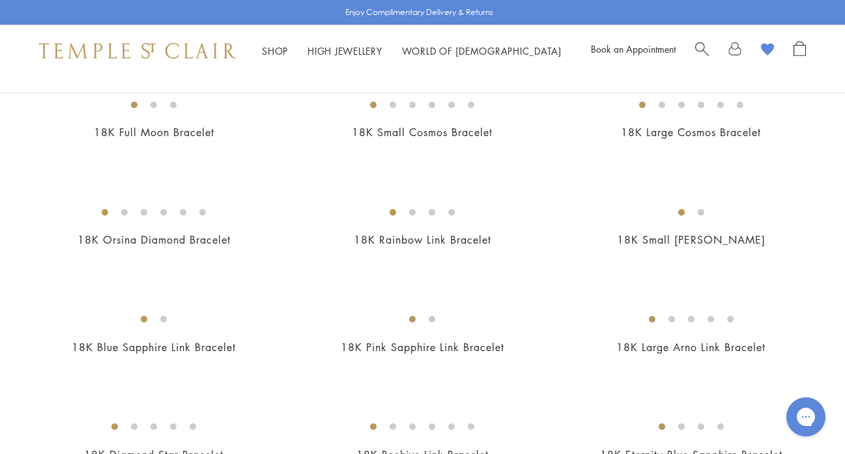
click at [704, 46] on span "Search" at bounding box center [702, 48] width 14 height 14
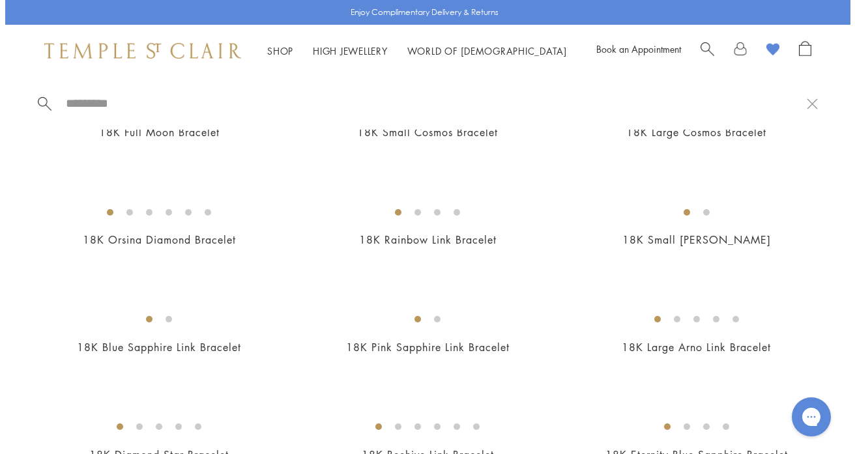
scroll to position [598, 0]
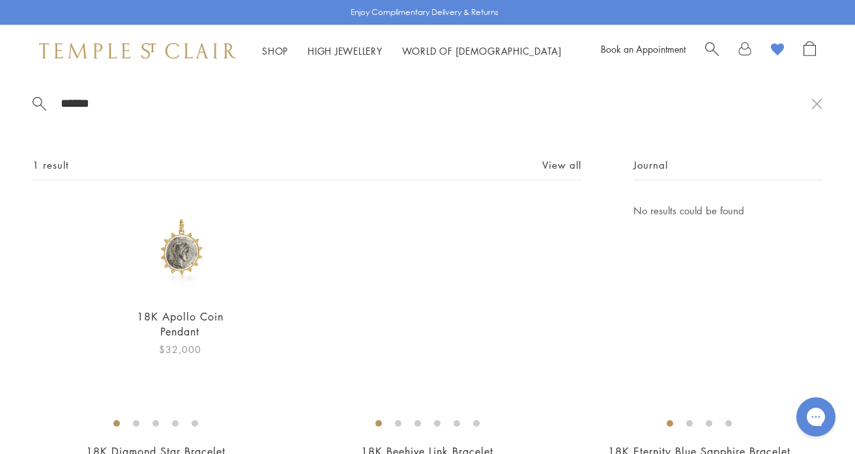
type input "******"
click at [204, 262] on img at bounding box center [180, 250] width 94 height 94
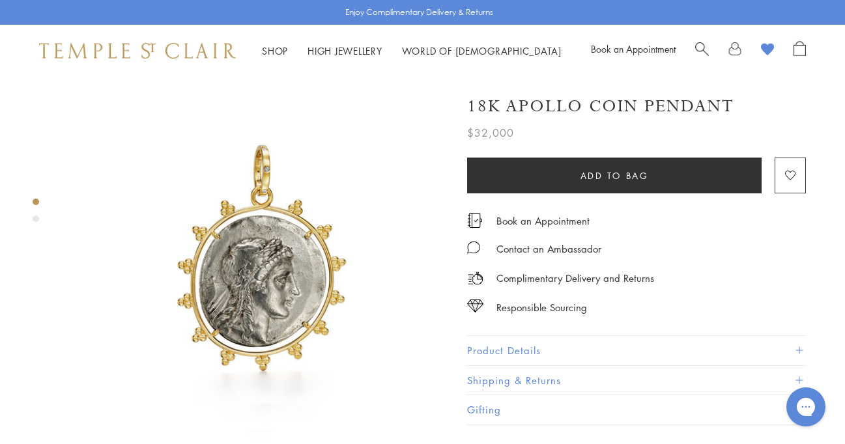
click at [523, 344] on button "Product Details" at bounding box center [636, 350] width 339 height 29
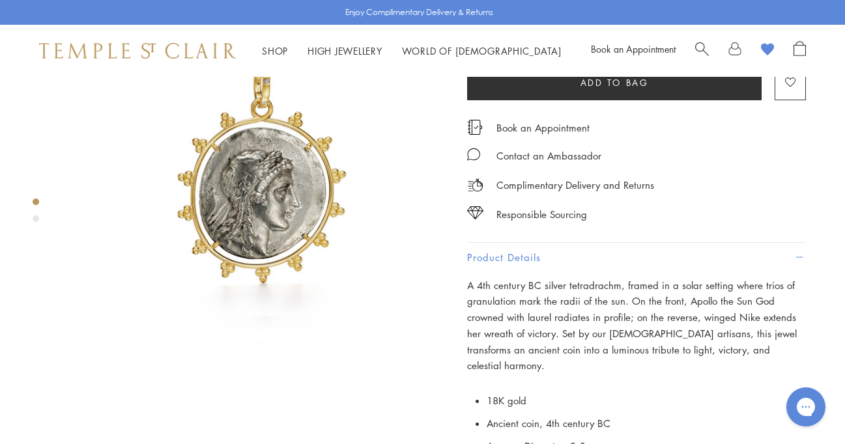
scroll to position [89, 0]
click at [37, 218] on div "Product gallery navigation" at bounding box center [36, 219] width 7 height 7
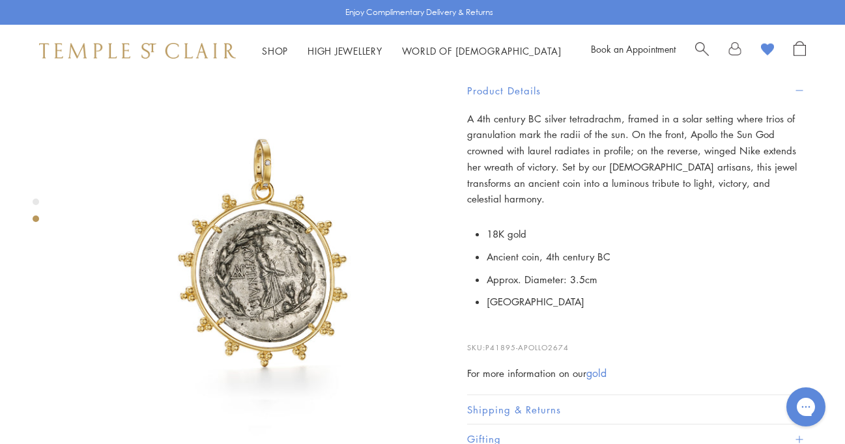
scroll to position [407, 0]
click at [237, 264] on img at bounding box center [256, 263] width 383 height 383
